Goal: Entertainment & Leisure: Consume media (video, audio)

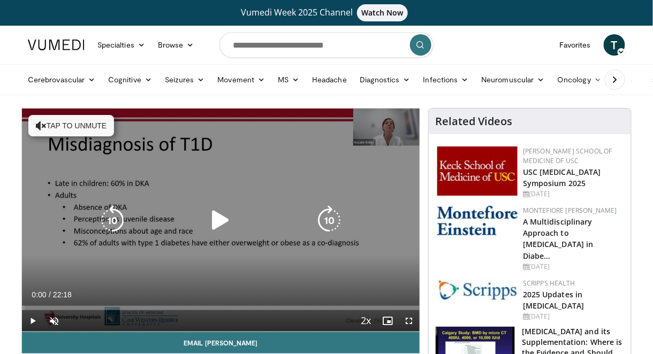
click at [208, 221] on icon "Video Player" at bounding box center [221, 221] width 30 height 30
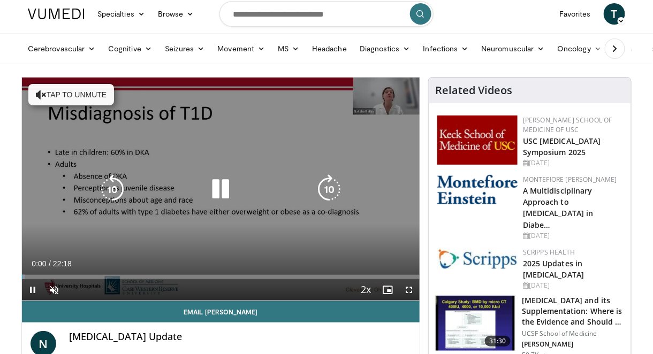
scroll to position [40, 0]
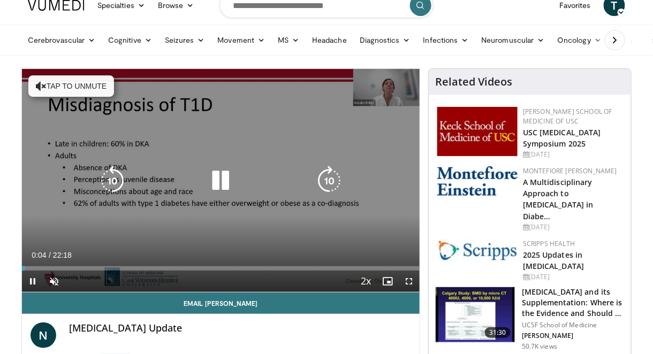
click at [81, 86] on button "Tap to unmute" at bounding box center [71, 86] width 86 height 21
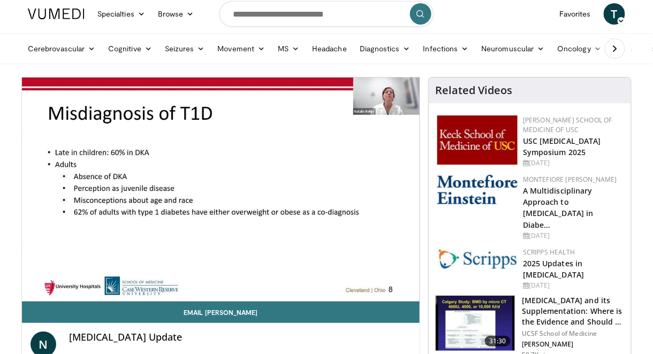
scroll to position [0, 0]
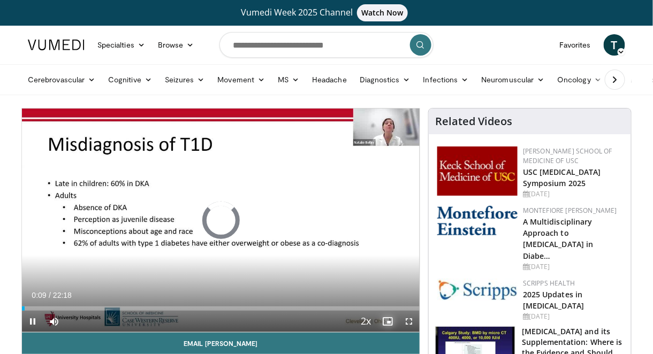
click at [378, 311] on span "Video Player" at bounding box center [387, 321] width 21 height 21
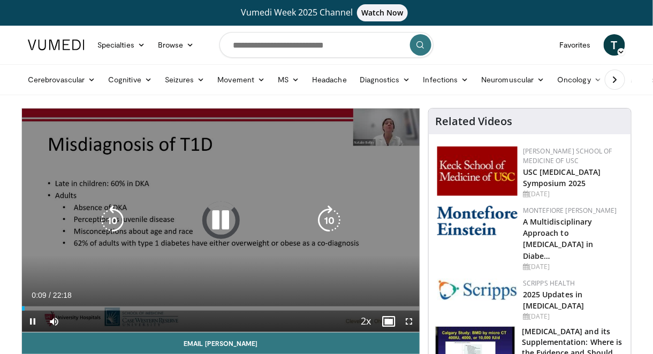
click at [252, 139] on div "10 seconds Tap to unmute" at bounding box center [221, 221] width 398 height 224
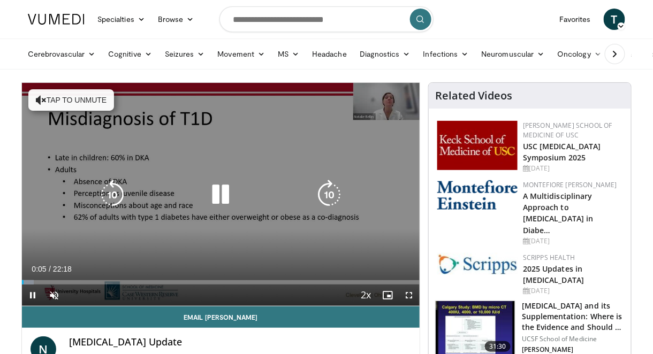
click at [278, 180] on div "10 seconds Tap to unmute" at bounding box center [221, 194] width 398 height 223
click at [233, 199] on icon "Video Player" at bounding box center [221, 195] width 30 height 30
click at [63, 103] on button "Tap to unmute" at bounding box center [71, 99] width 86 height 21
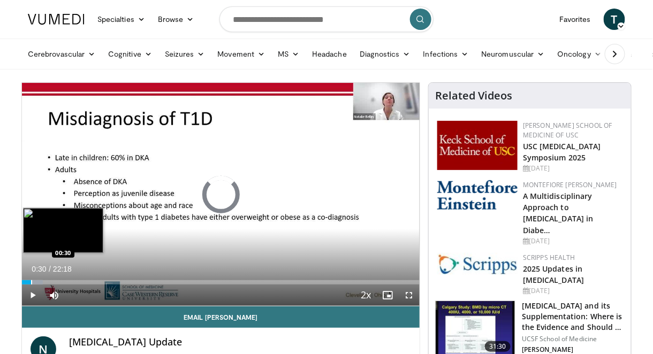
click at [31, 281] on div "Progress Bar" at bounding box center [31, 283] width 1 height 4
click at [44, 280] on div "Loaded : 7.41% 01:13 01:17" at bounding box center [221, 280] width 398 height 10
click at [54, 281] on div "Progress Bar" at bounding box center [54, 283] width 1 height 4
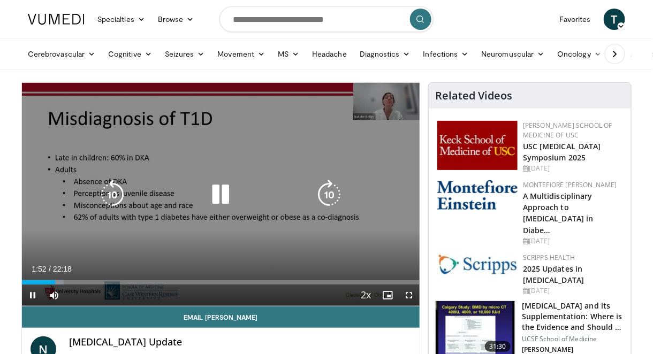
click at [201, 239] on div "10 seconds Tap to unmute" at bounding box center [221, 194] width 398 height 223
click at [123, 248] on div "10 seconds Tap to unmute" at bounding box center [221, 194] width 398 height 223
